Goal: Obtain resource: Obtain resource

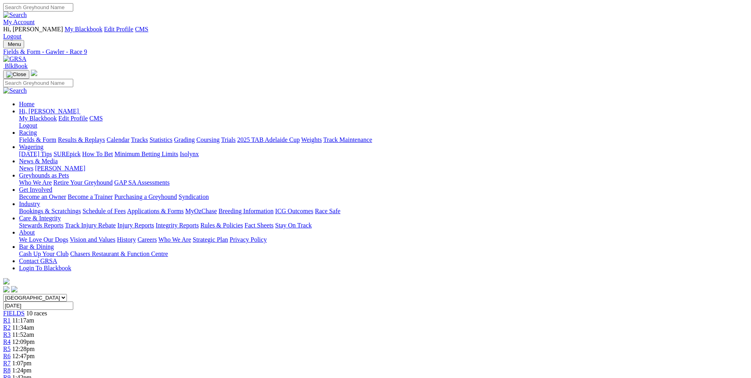
click at [27, 55] on img at bounding box center [14, 58] width 23 height 7
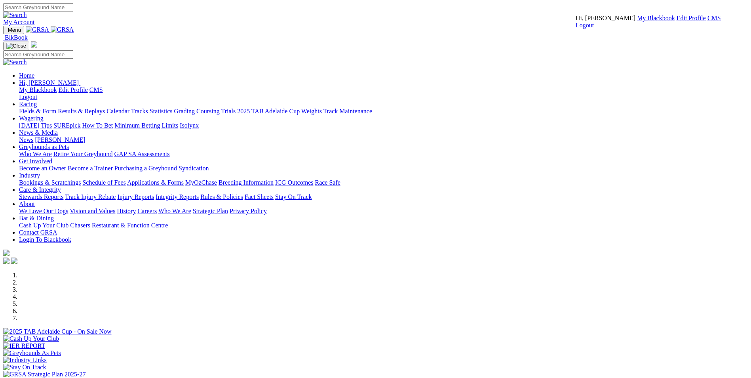
click at [708, 21] on link "CMS" at bounding box center [714, 18] width 13 height 7
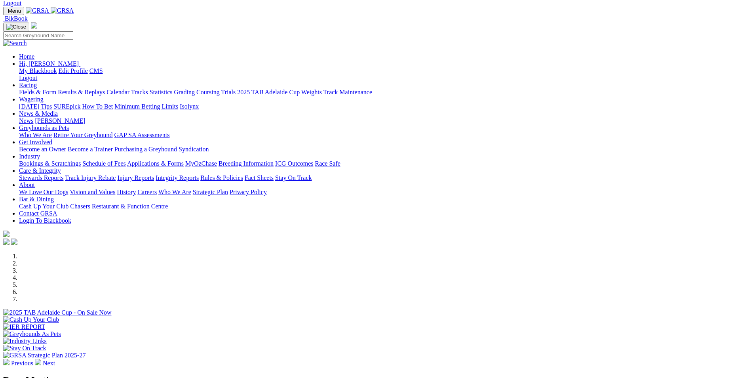
scroll to position [158, 0]
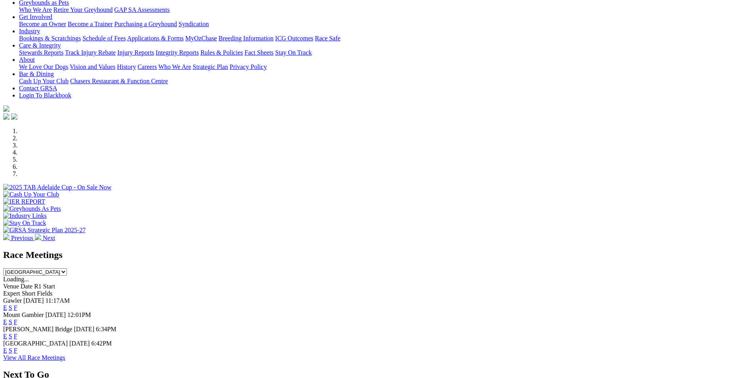
click at [7, 304] on link "E" at bounding box center [5, 307] width 4 height 7
